Goal: Task Accomplishment & Management: Complete application form

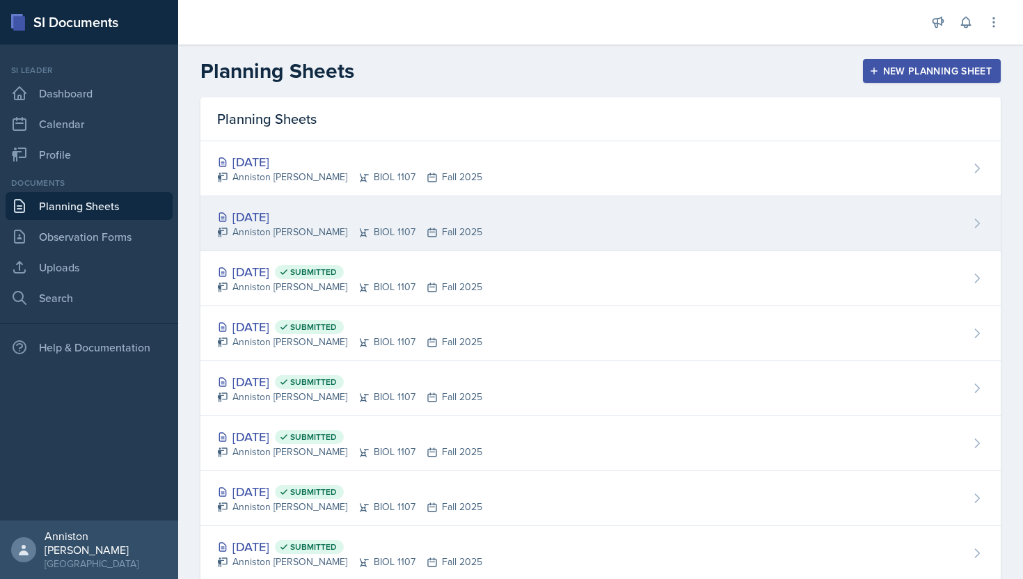
click at [486, 221] on div "[DATE] Anniston [PERSON_NAME] BIOL 1107 Fall 2025" at bounding box center [601, 223] width 801 height 55
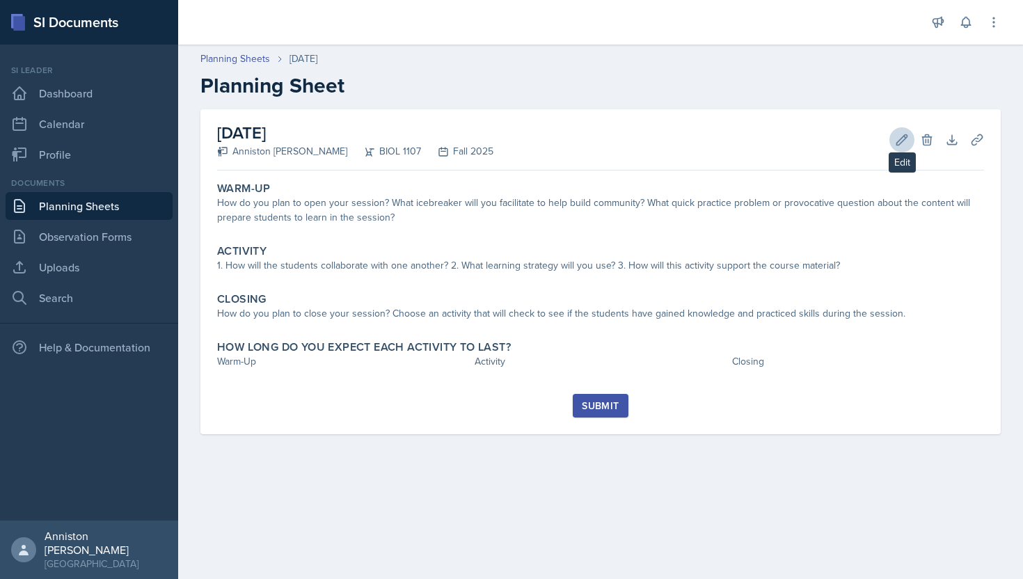
click at [900, 133] on icon at bounding box center [902, 140] width 14 height 14
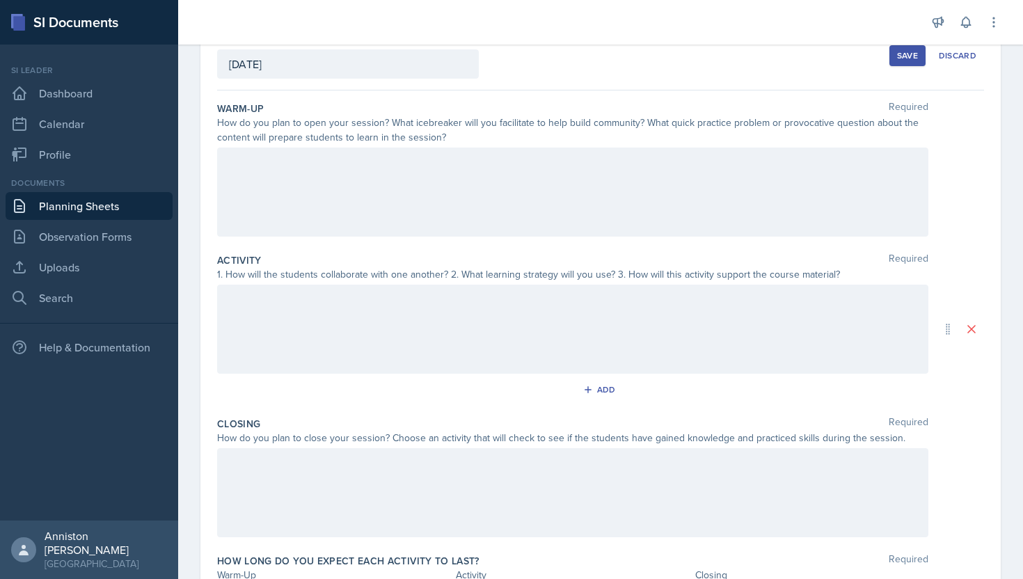
scroll to position [97, 0]
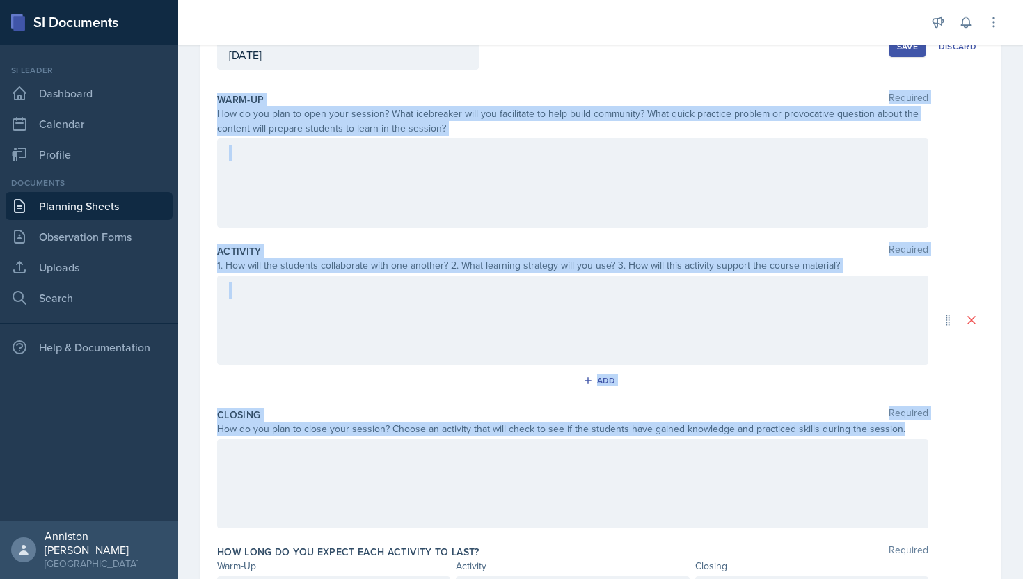
drag, startPoint x: 215, startPoint y: 98, endPoint x: 905, endPoint y: 434, distance: 767.3
click at [905, 434] on div "Date [DATE] [DATE] 31 1 2 3 4 5 6 7 8 9 10 11 12 13 14 15 16 17 18 19 20 21 22 …" at bounding box center [601, 320] width 801 height 615
copy div "Warm-Up Required How do you plan to open your session? What icebreaker will you…"
click at [471, 214] on div at bounding box center [573, 183] width 712 height 89
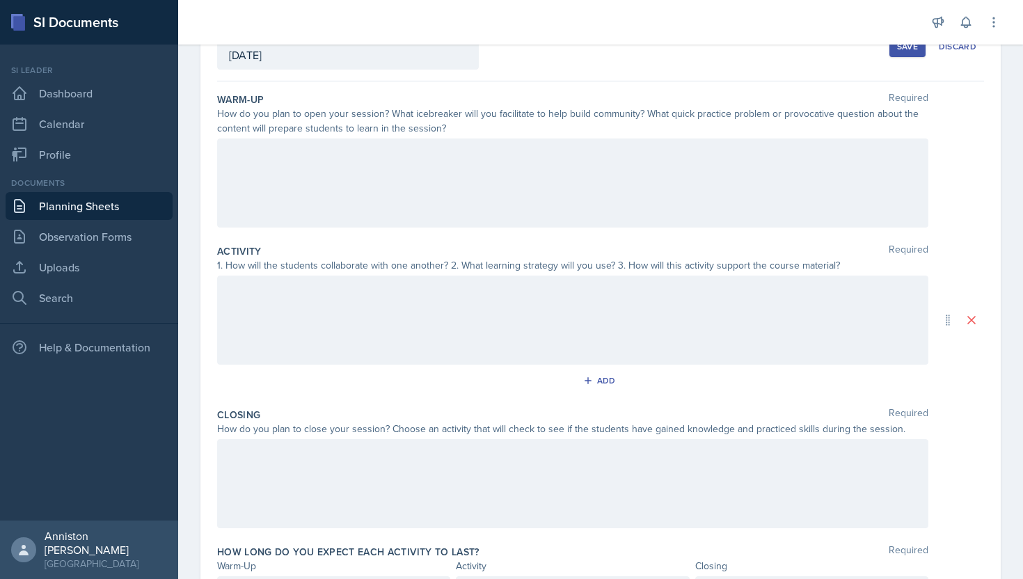
scroll to position [121, 0]
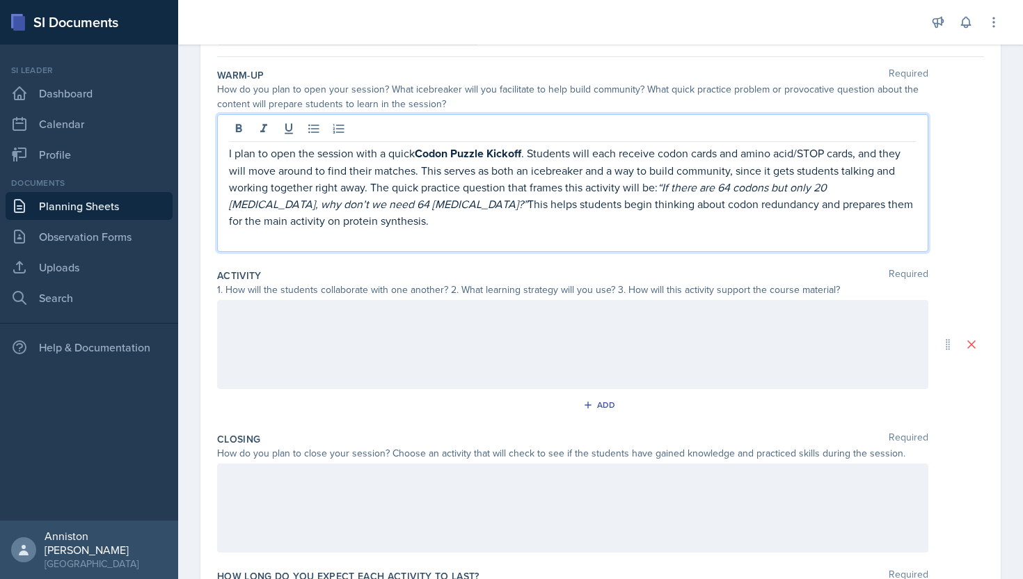
click at [420, 215] on p "I plan to open the session with a quick Codon Puzzle Kickoff . Students will ea…" at bounding box center [573, 187] width 688 height 84
click at [257, 126] on icon at bounding box center [264, 129] width 14 height 14
click at [238, 127] on icon at bounding box center [239, 128] width 6 height 8
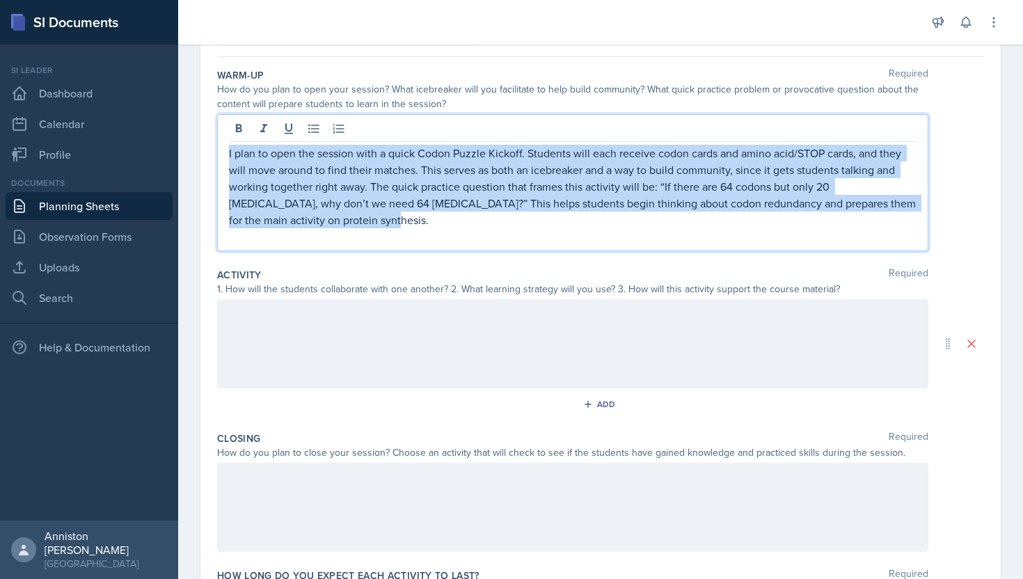
click at [351, 232] on p at bounding box center [573, 236] width 688 height 17
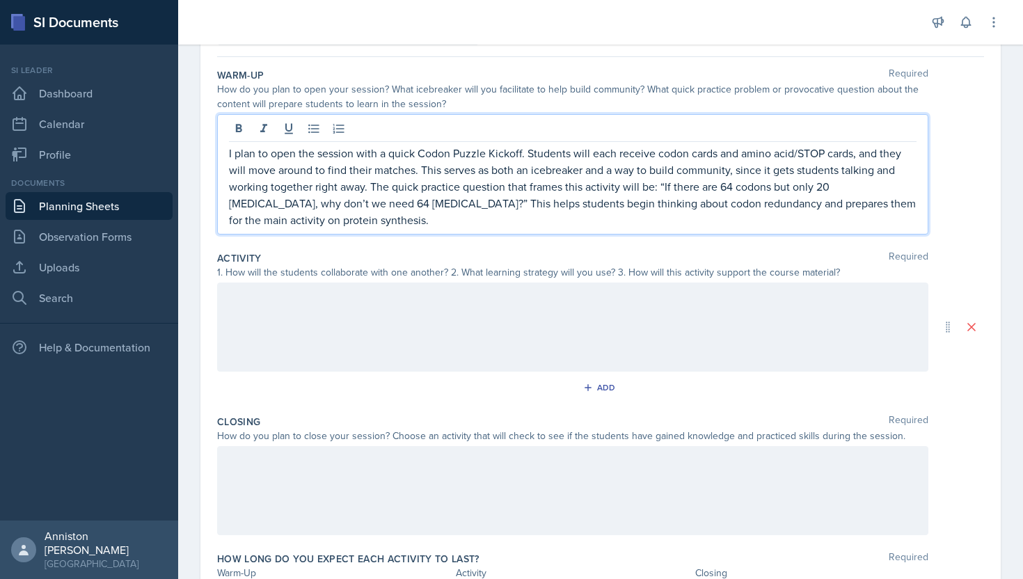
click at [937, 194] on div "I plan to open the session with a quick Codon Puzzle Kickoff. Students will eac…" at bounding box center [600, 174] width 767 height 120
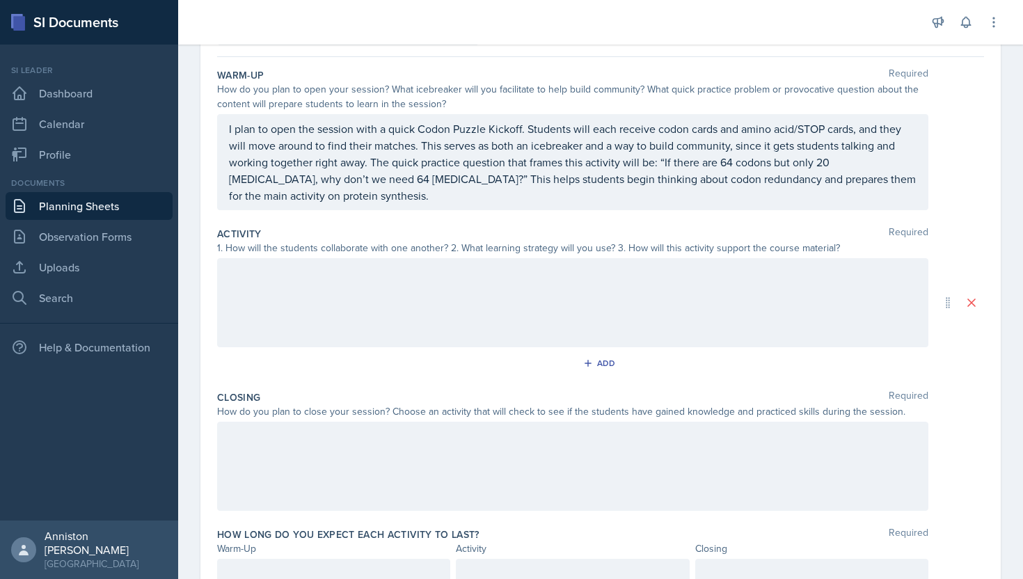
click at [439, 260] on div at bounding box center [573, 302] width 712 height 89
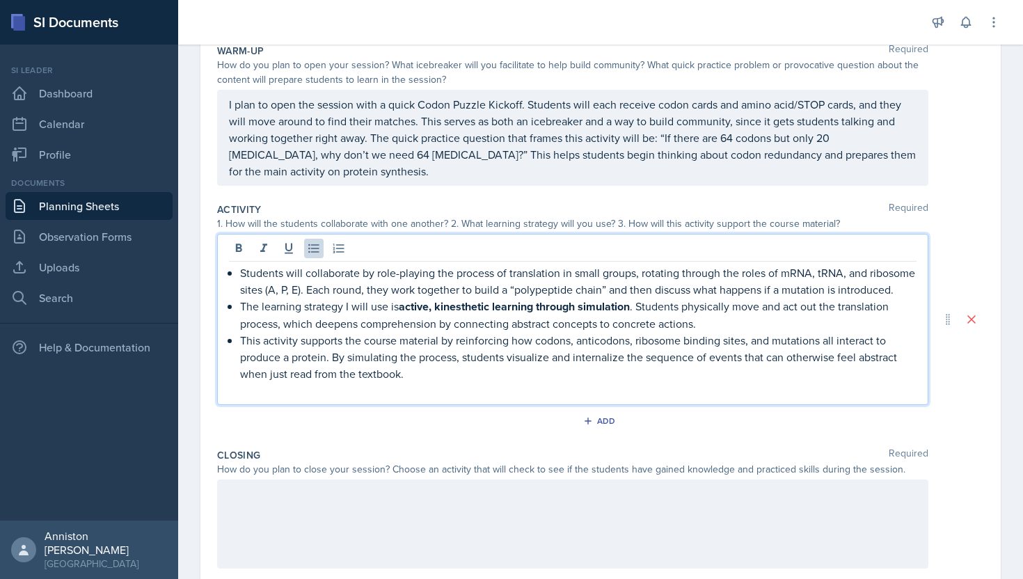
click at [240, 272] on div "Students will collaborate by role-playing the process of translation in small g…" at bounding box center [573, 332] width 688 height 134
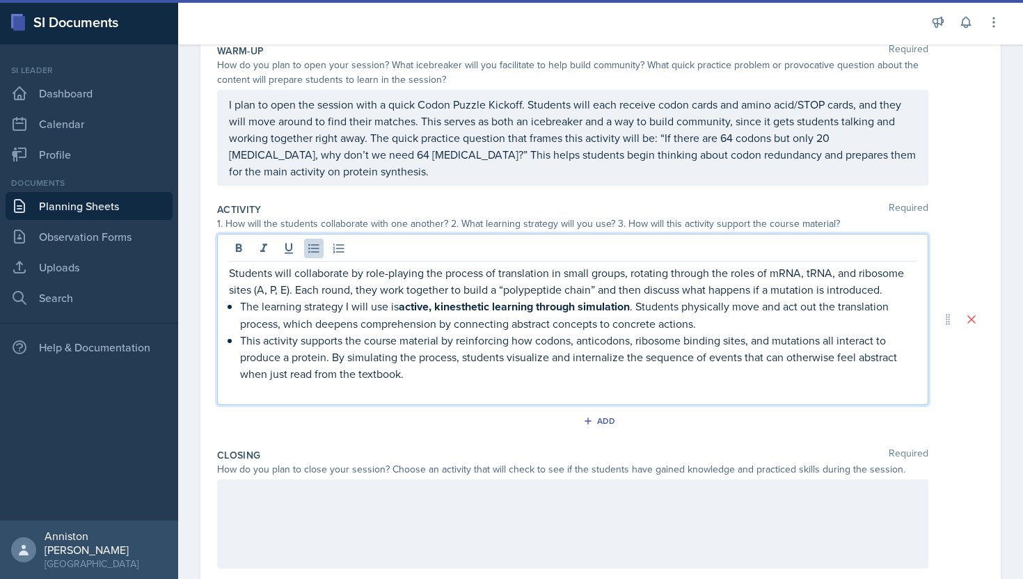
click at [242, 308] on p "The learning strategy I will use is active, kinesthetic learning through simula…" at bounding box center [578, 315] width 677 height 34
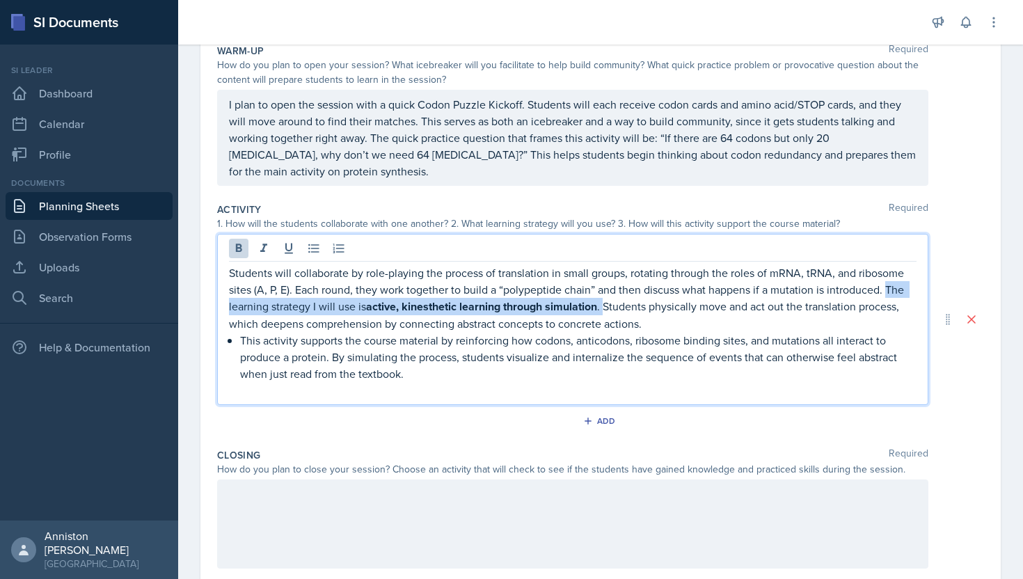
drag, startPoint x: 607, startPoint y: 307, endPoint x: 889, endPoint y: 294, distance: 282.3
click at [889, 294] on p "Students will collaborate by role-playing the process of translation in small g…" at bounding box center [573, 299] width 688 height 68
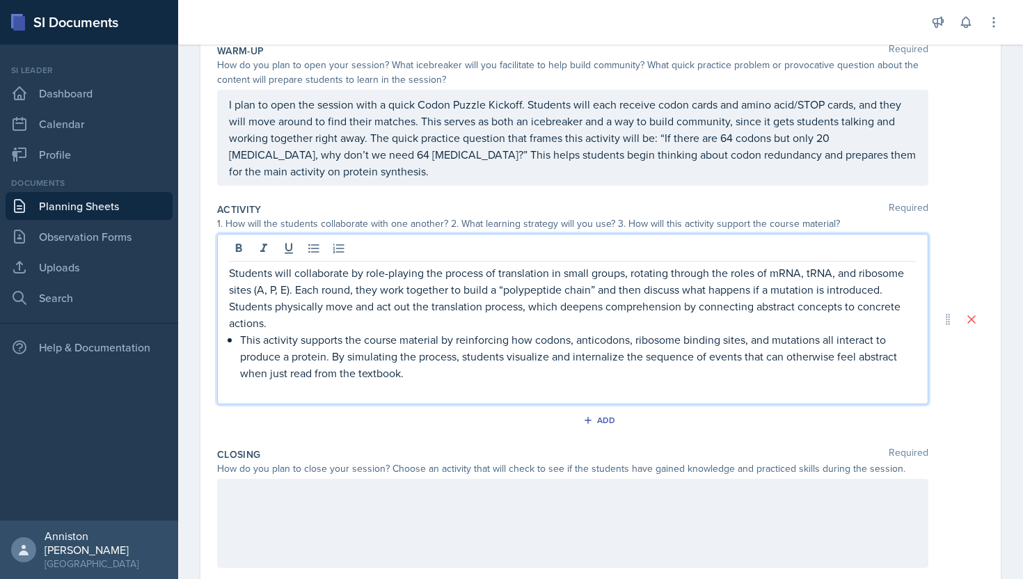
click at [240, 339] on p "This activity supports the course material by reinforcing how codons, anticodon…" at bounding box center [578, 356] width 677 height 50
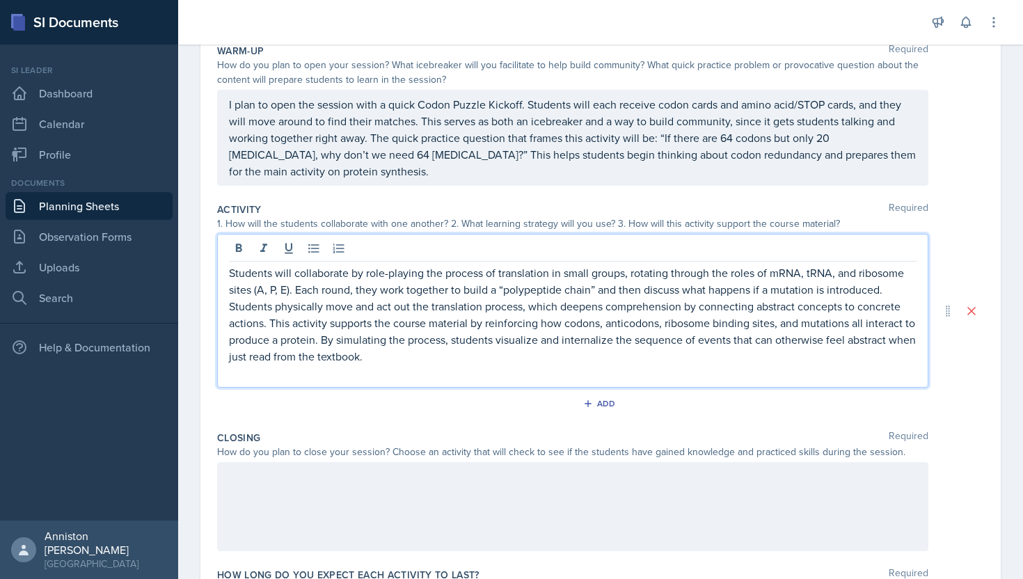
click at [407, 372] on p at bounding box center [573, 373] width 688 height 17
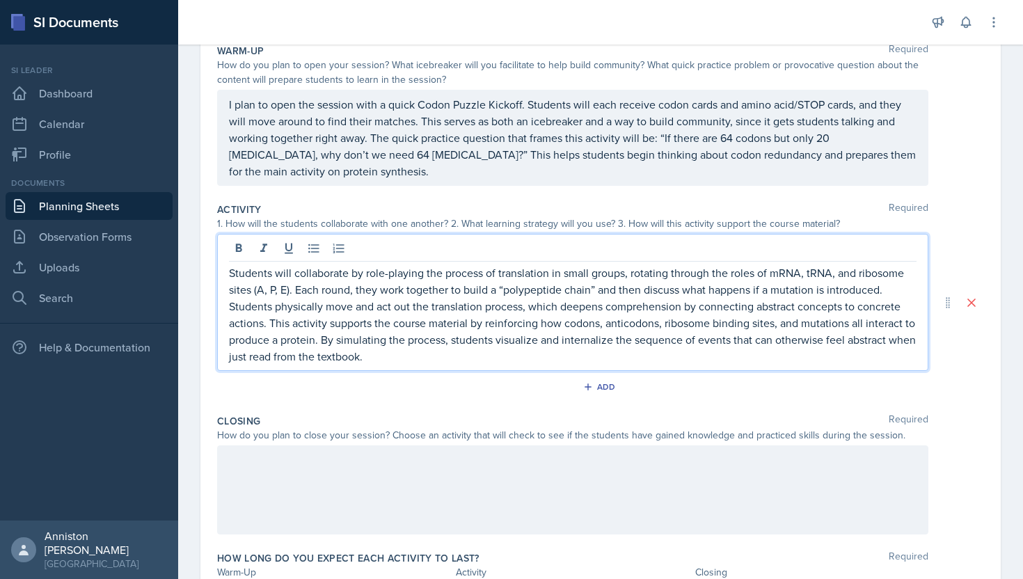
click at [350, 391] on div "Add" at bounding box center [600, 390] width 767 height 26
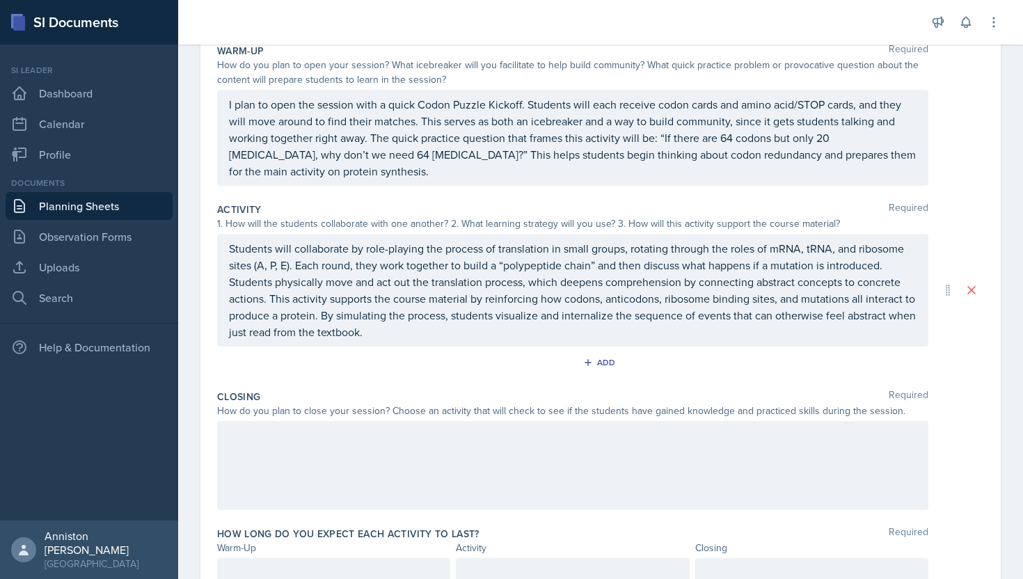
click at [532, 337] on p "Students will collaborate by role-playing the process of translation in small g…" at bounding box center [573, 290] width 688 height 100
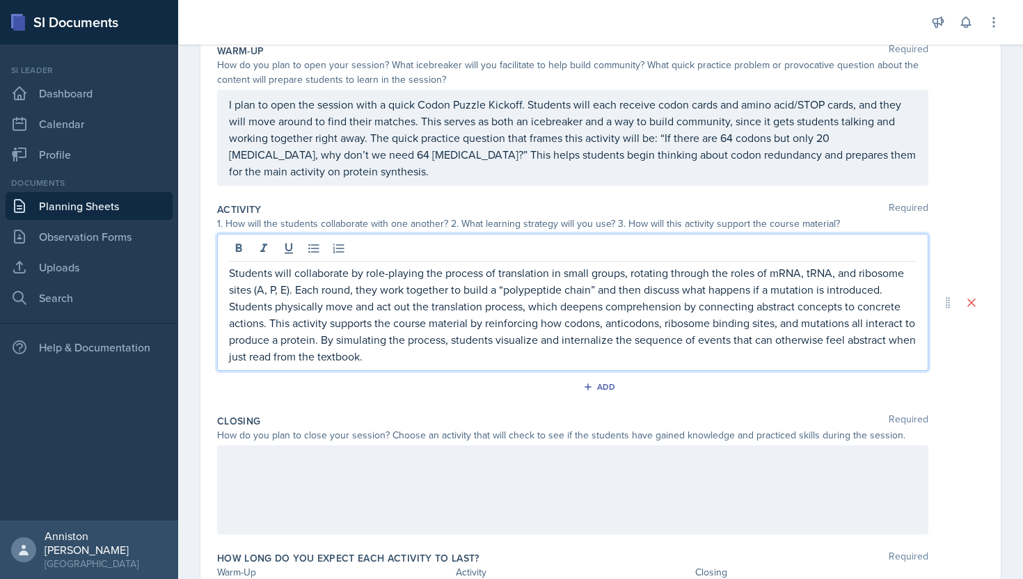
click at [501, 320] on p "Students will collaborate by role-playing the process of translation in small g…" at bounding box center [573, 315] width 688 height 100
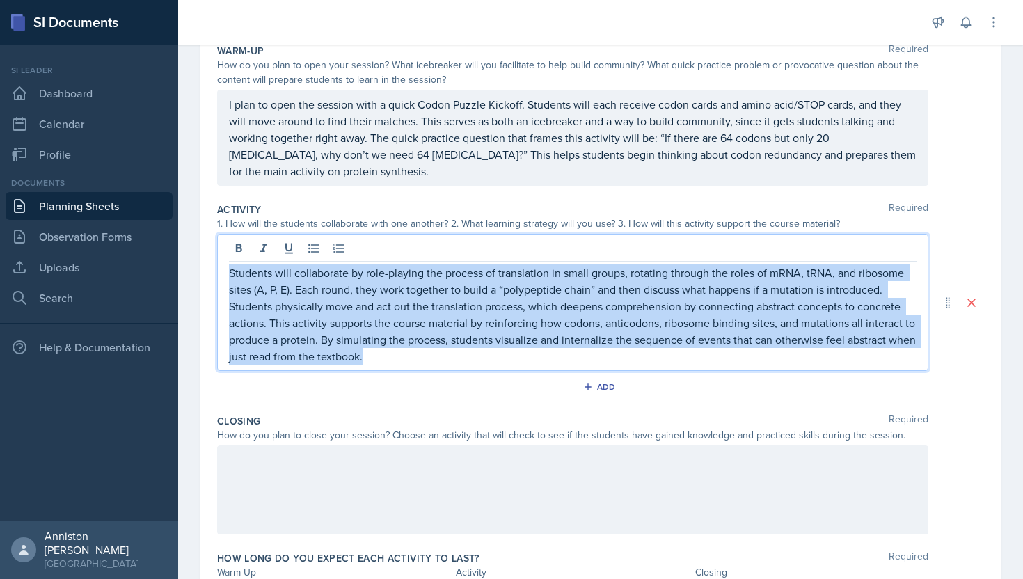
click at [419, 411] on div "Closing Required How do you plan to close your session? Choose an activity that…" at bounding box center [600, 477] width 767 height 137
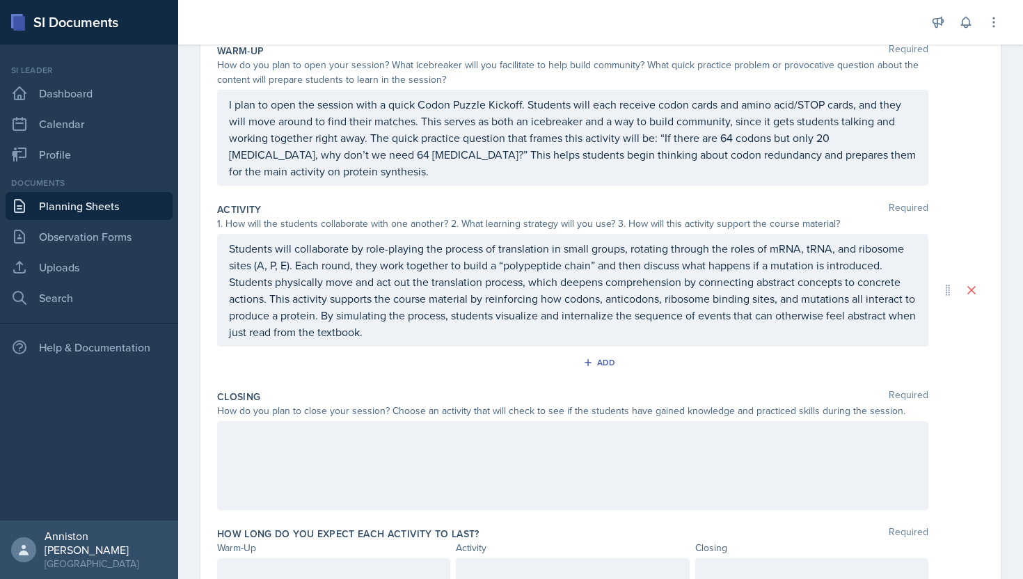
click at [418, 446] on div at bounding box center [573, 465] width 712 height 89
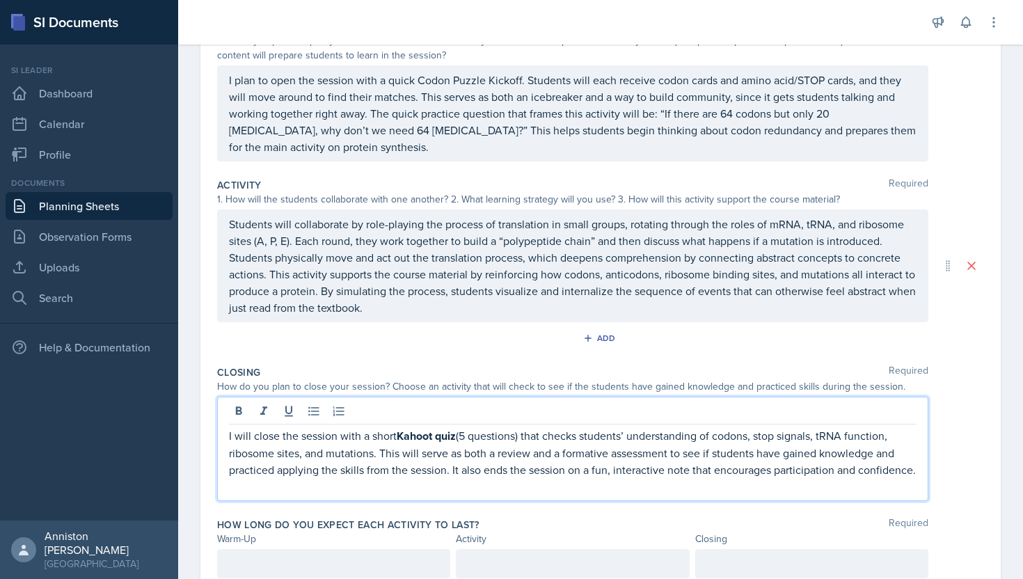
click at [418, 446] on p "I will close the session with a short Kahoot quiz (5 questions) that checks stu…" at bounding box center [573, 452] width 688 height 51
click at [232, 416] on icon at bounding box center [239, 412] width 14 height 14
click at [471, 439] on p "I will close the session with a short Kahoot quiz (5 questions) that checks stu…" at bounding box center [573, 452] width 688 height 50
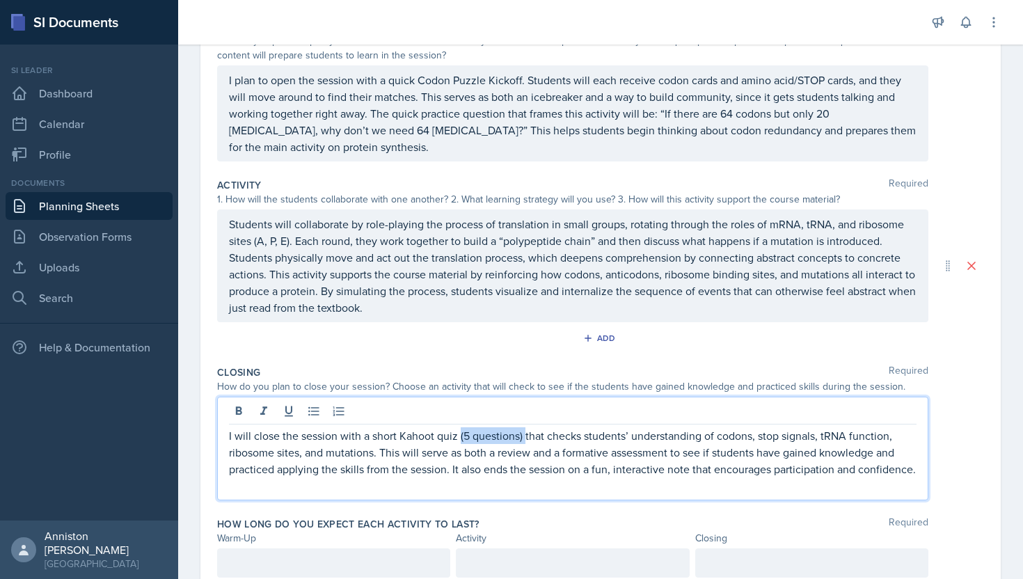
drag, startPoint x: 526, startPoint y: 437, endPoint x: 461, endPoint y: 438, distance: 64.8
click at [461, 438] on p "I will close the session with a short Kahoot quiz (5 questions) that checks stu…" at bounding box center [573, 452] width 688 height 50
click at [822, 485] on p at bounding box center [573, 486] width 688 height 17
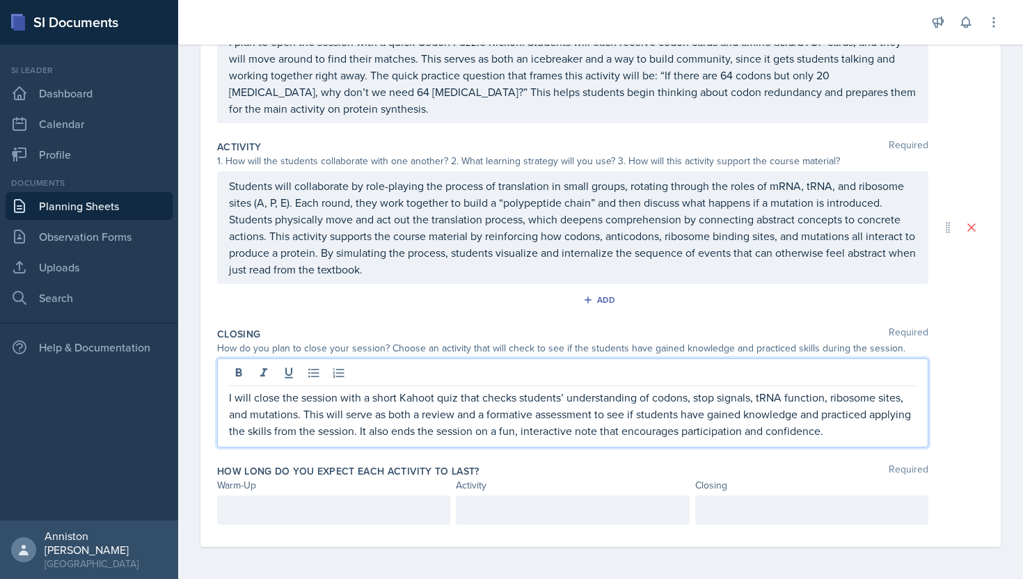
scroll to position [210, 0]
click at [447, 404] on p "I will close the session with a short Kahoot quiz that checks students’ underst…" at bounding box center [573, 413] width 688 height 50
click at [822, 430] on p "I will close the session with a short Kahoot that checks students’ understandin…" at bounding box center [573, 413] width 688 height 50
click at [551, 462] on div "How long do you expect each activity to last? Required Warm-Up Activity Closing" at bounding box center [600, 495] width 767 height 77
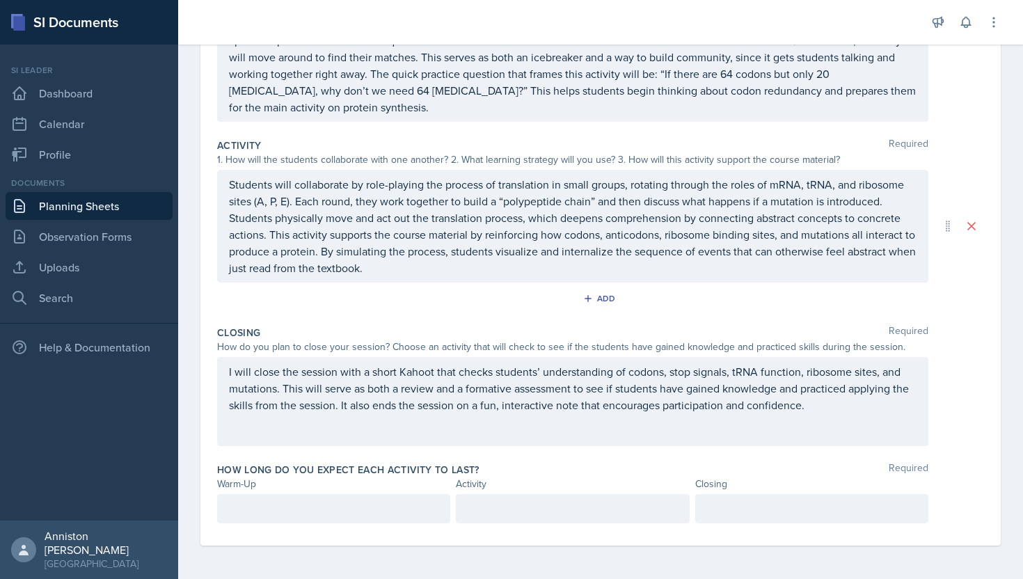
click at [745, 512] on div at bounding box center [812, 508] width 233 height 29
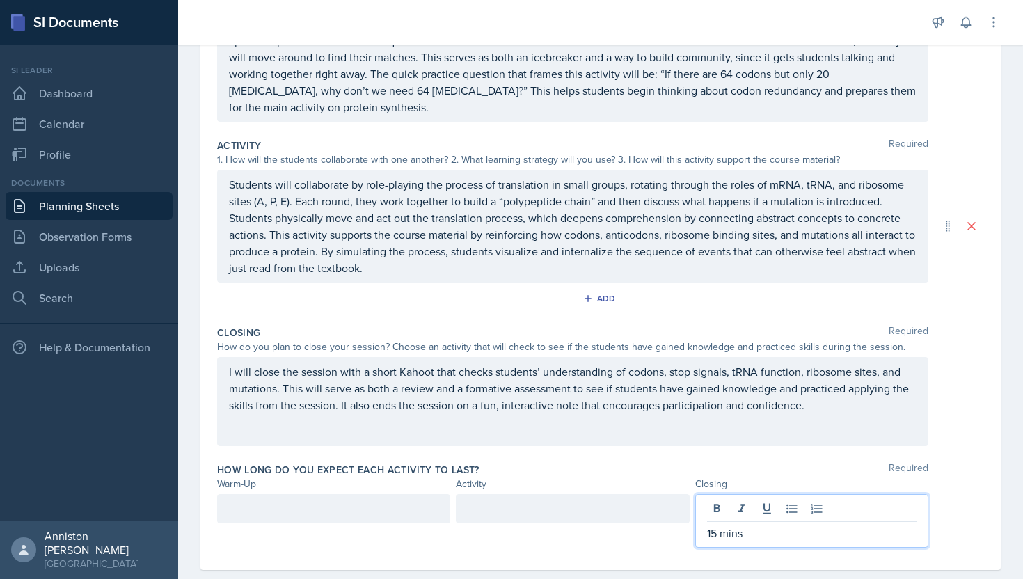
click at [387, 508] on div at bounding box center [333, 508] width 233 height 29
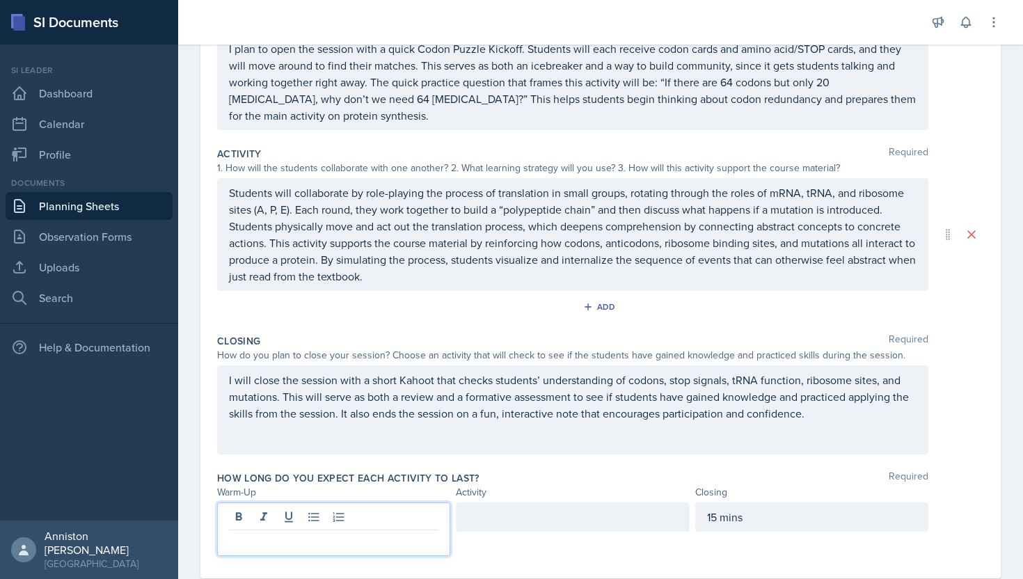
scroll to position [234, 0]
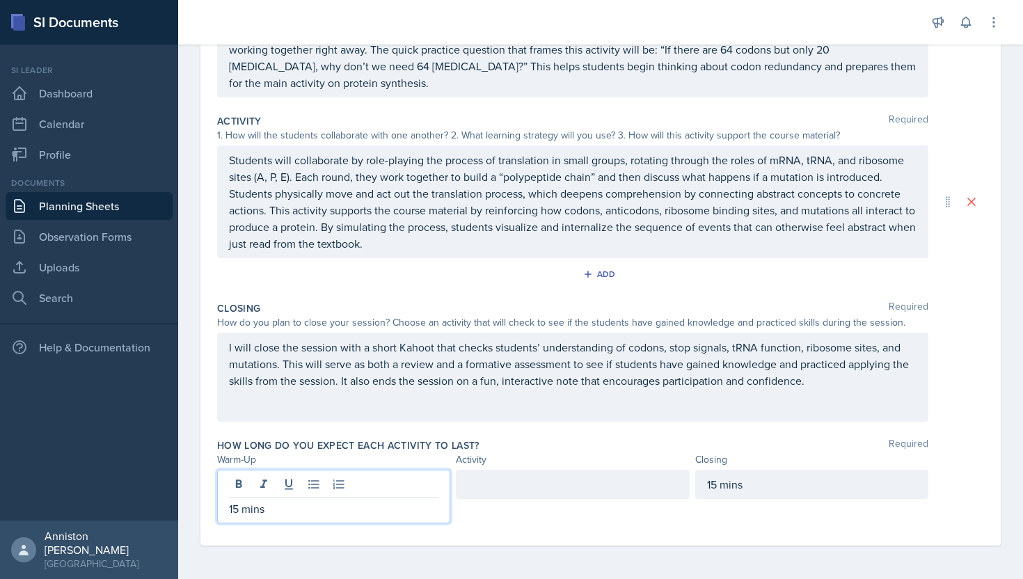
click at [664, 478] on div at bounding box center [572, 484] width 233 height 29
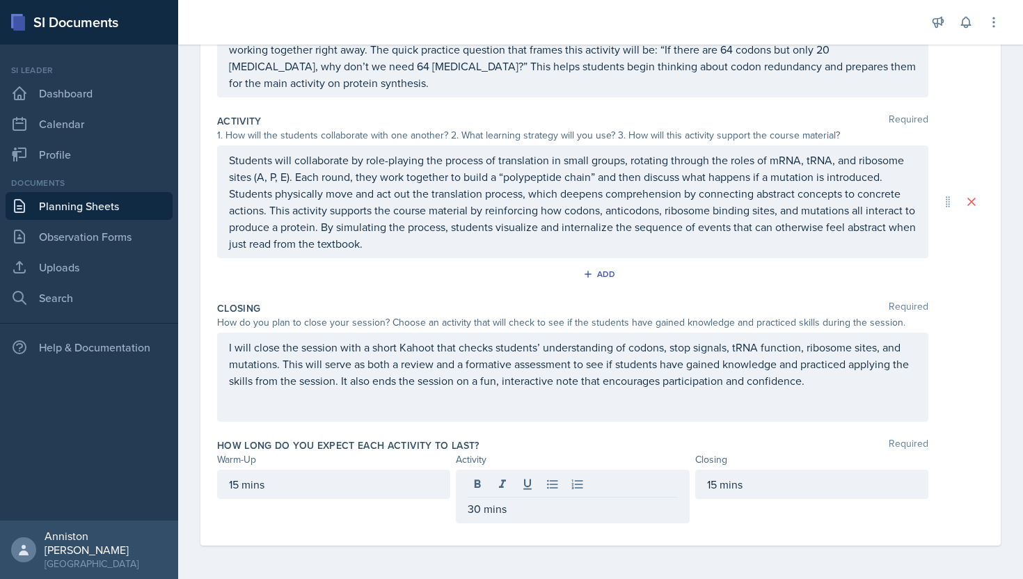
click at [666, 439] on div "How long do you expect each activity to last? Required" at bounding box center [600, 446] width 767 height 14
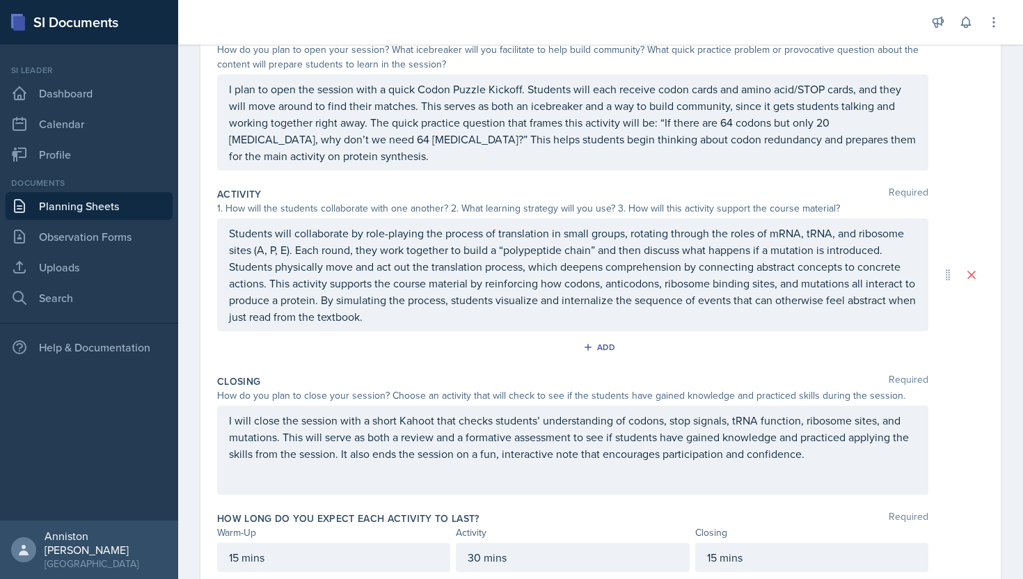
scroll to position [0, 0]
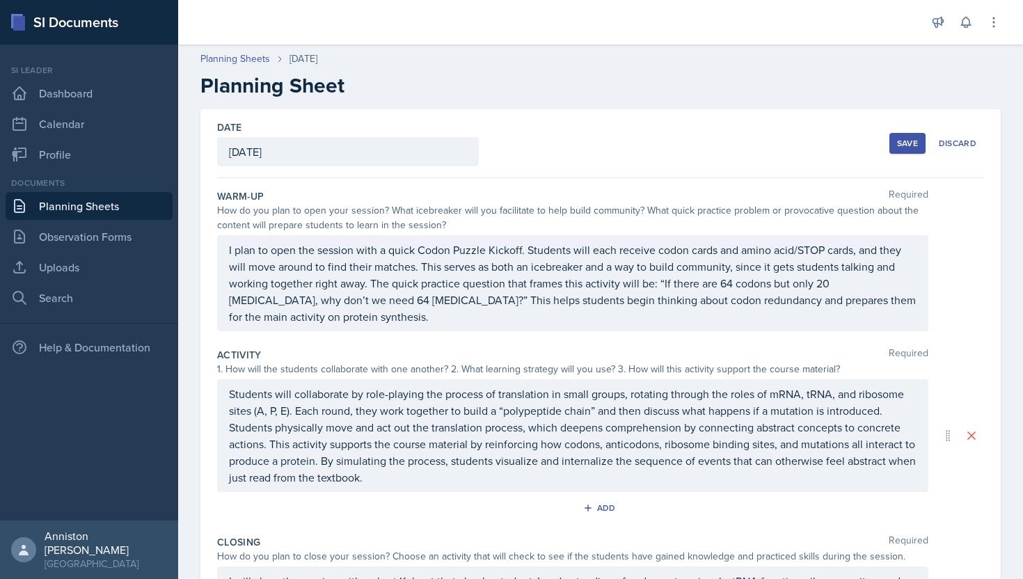
click at [906, 147] on div "Save" at bounding box center [907, 143] width 21 height 11
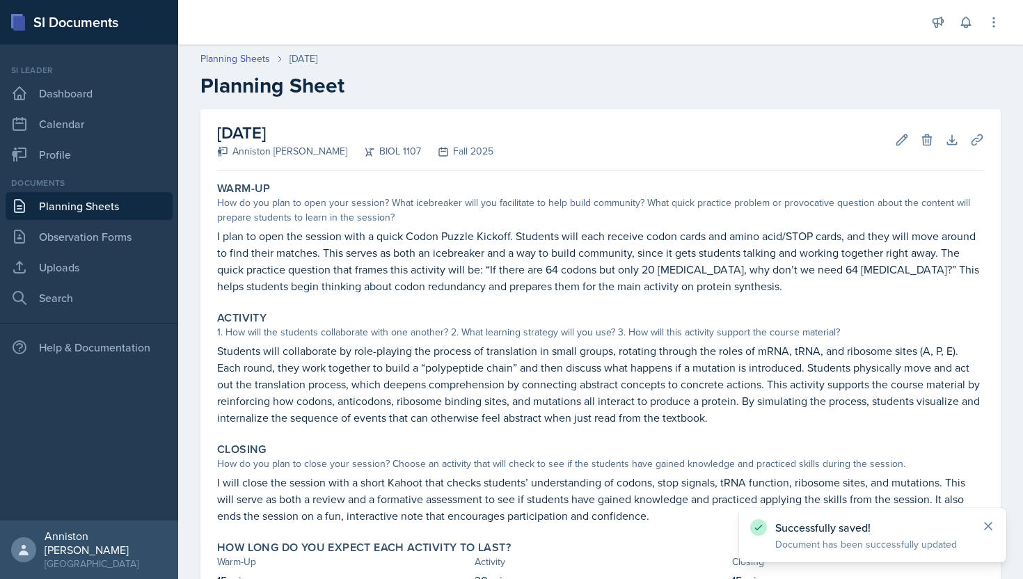
click at [992, 527] on icon at bounding box center [989, 526] width 14 height 14
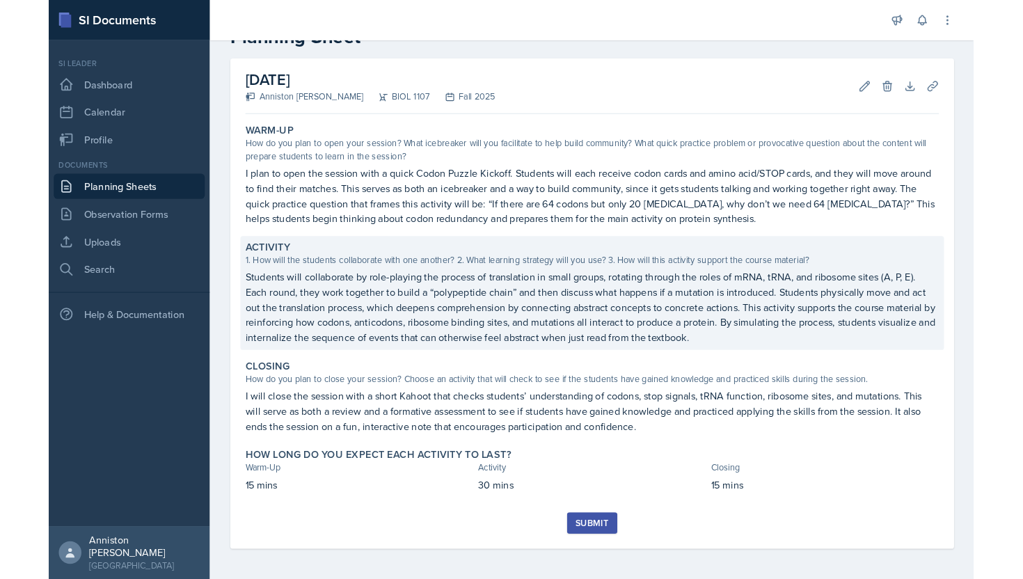
scroll to position [45, 0]
